Goal: Check status

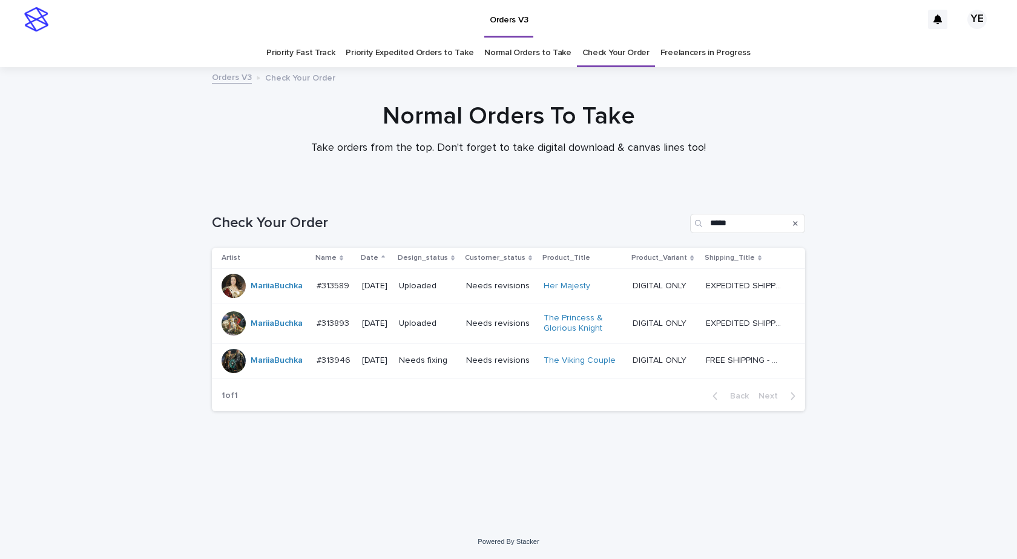
click at [140, 197] on div "Loading... Saving… Loading... Saving… Check Your Order ***** Artist Name Date D…" at bounding box center [508, 356] width 1017 height 335
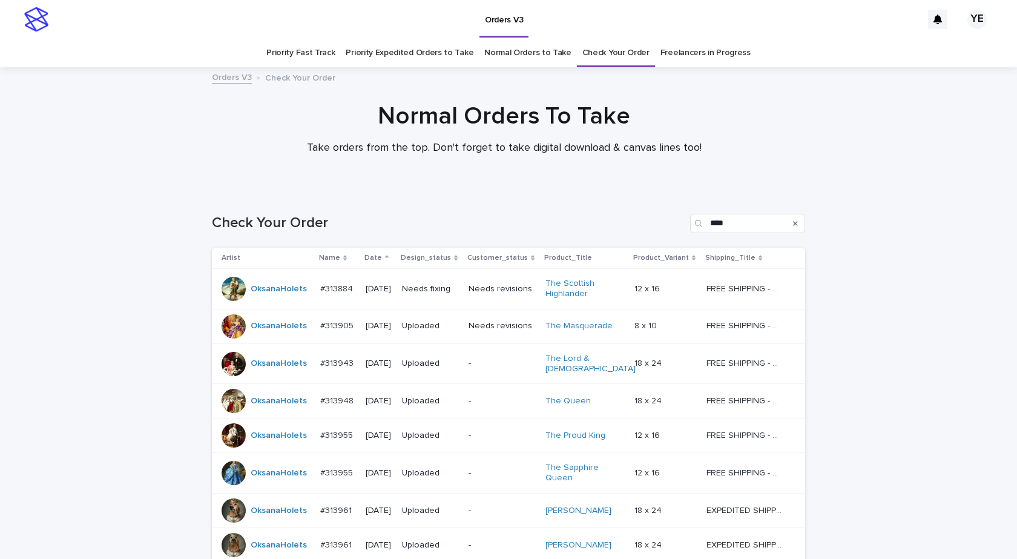
scroll to position [169, 0]
